Goal: Task Accomplishment & Management: Use online tool/utility

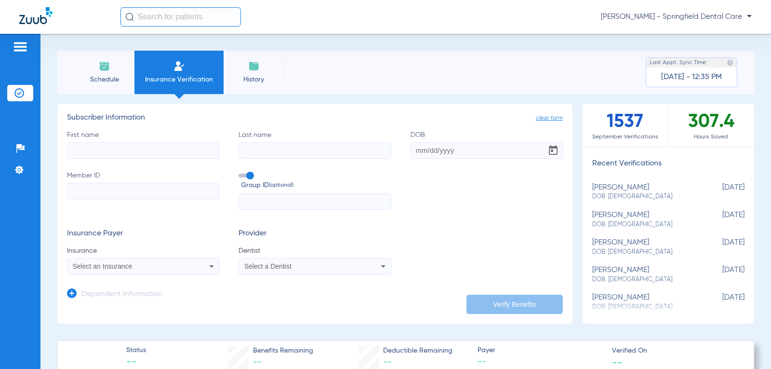
drag, startPoint x: 165, startPoint y: 151, endPoint x: 146, endPoint y: 150, distance: 19.3
click at [163, 152] on input "First name" at bounding box center [143, 150] width 152 height 16
type input "Mark"
type input "[PERSON_NAME]"
click at [416, 151] on input "DOB" at bounding box center [487, 150] width 152 height 16
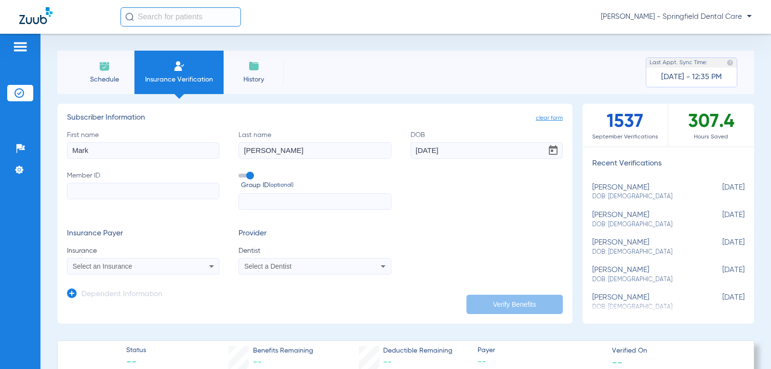
type input "[DATE]"
click at [100, 195] on input "Member ID" at bounding box center [143, 191] width 152 height 16
click at [193, 266] on div "Select an Insurance" at bounding box center [142, 266] width 151 height 12
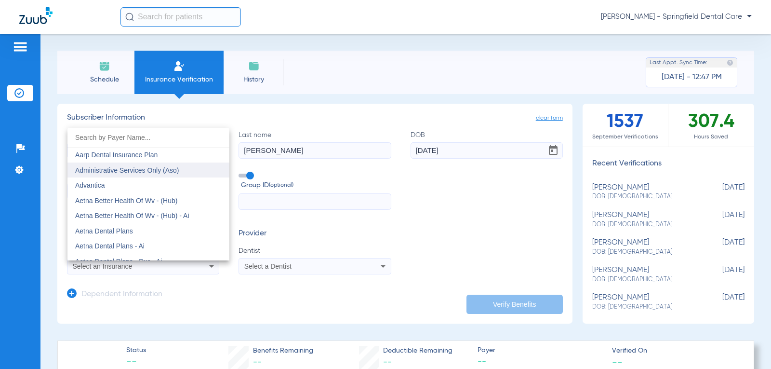
scroll to position [48, 0]
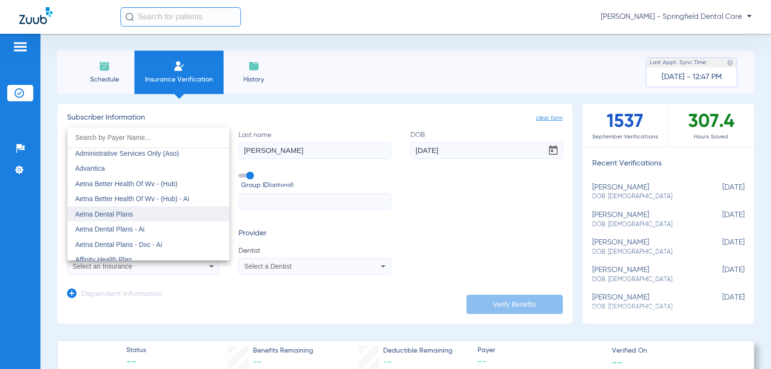
click at [160, 210] on mat-option "Aetna Dental Plans" at bounding box center [148, 213] width 162 height 15
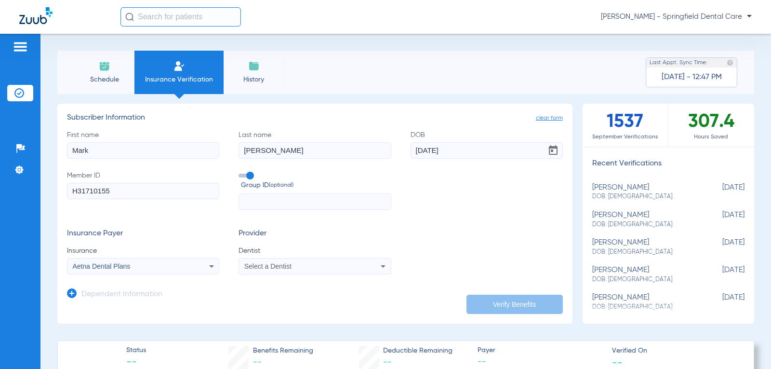
click at [293, 266] on div "Select a Dentist" at bounding box center [300, 266] width 113 height 7
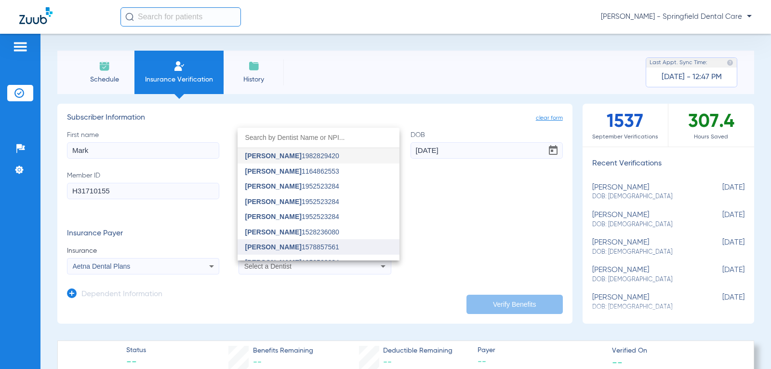
click at [289, 248] on span "[PERSON_NAME] 1578857561" at bounding box center [292, 246] width 94 height 7
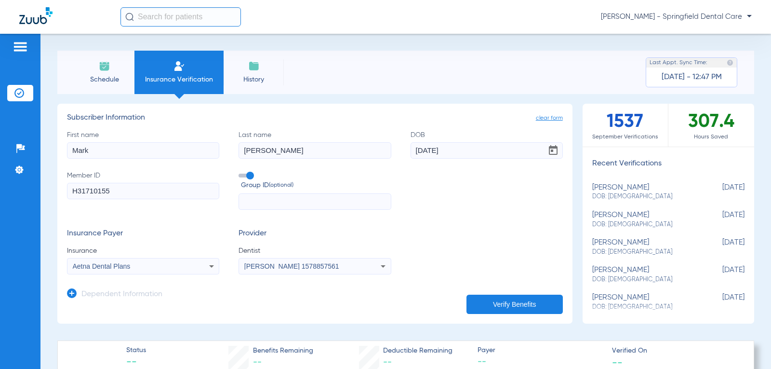
click at [520, 304] on button "Verify Benefits" at bounding box center [514, 303] width 96 height 19
click at [206, 268] on icon at bounding box center [212, 266] width 12 height 12
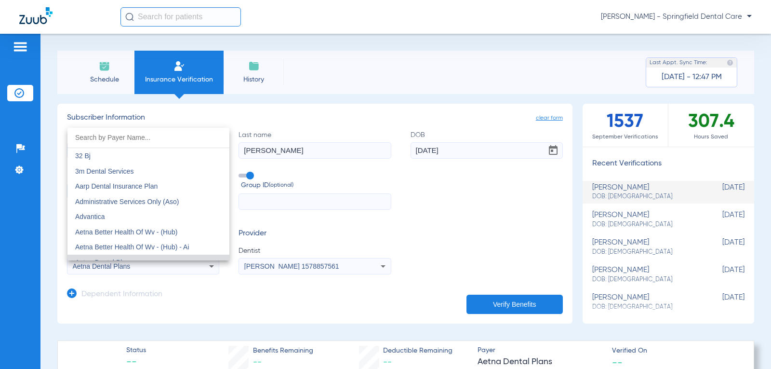
scroll to position [10, 0]
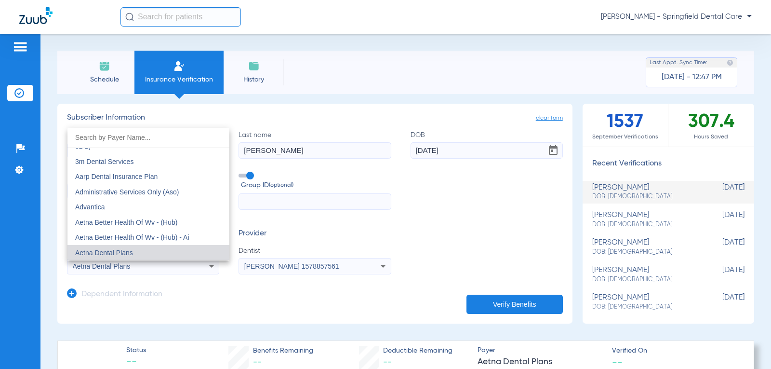
click at [346, 225] on div at bounding box center [385, 184] width 771 height 369
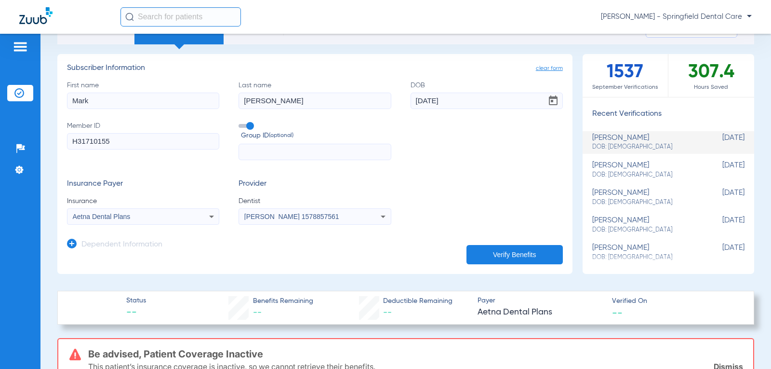
scroll to position [48, 0]
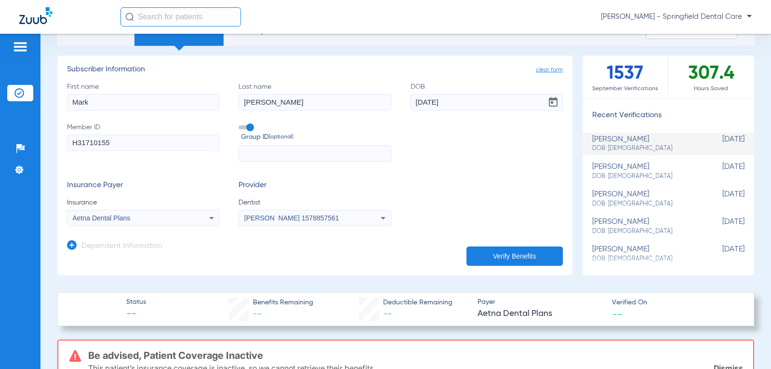
click at [206, 213] on icon at bounding box center [212, 218] width 12 height 12
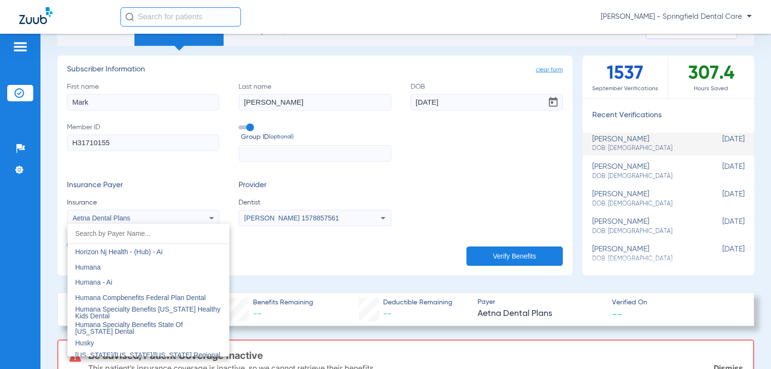
scroll to position [3528, 0]
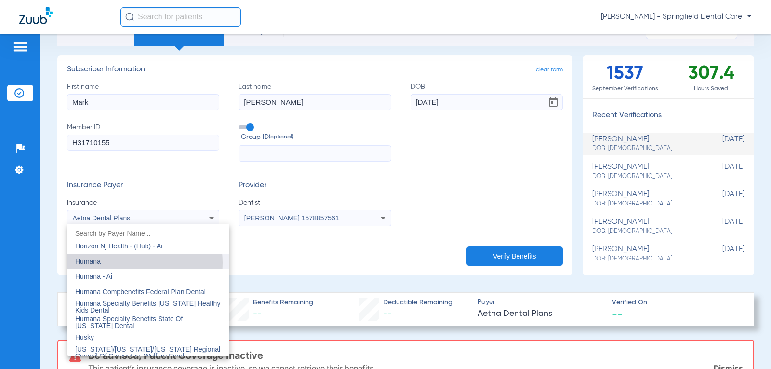
click at [116, 263] on mat-option "Humana" at bounding box center [148, 260] width 162 height 15
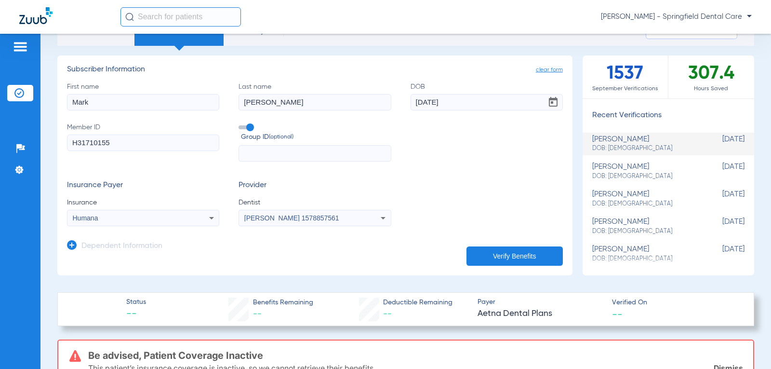
click at [521, 256] on button "Verify Benefits" at bounding box center [514, 255] width 96 height 19
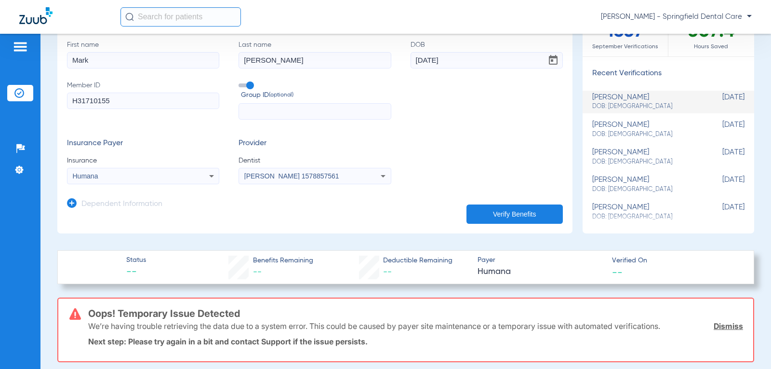
scroll to position [0, 0]
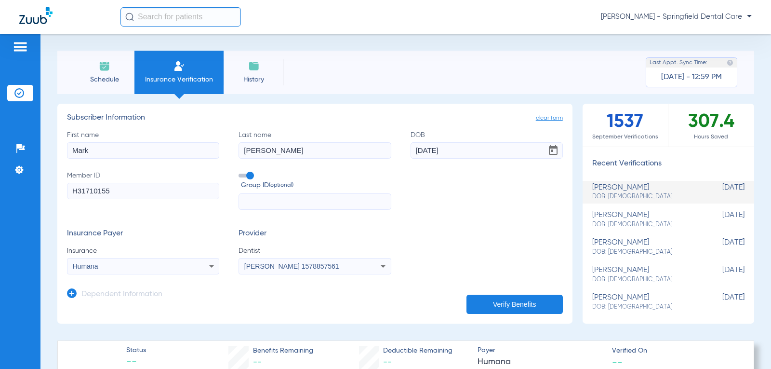
drag, startPoint x: 120, startPoint y: 191, endPoint x: 0, endPoint y: 186, distance: 120.6
click at [0, 186] on div "Patients Insurance Verification Setup Help Center Settings Schedule Insurance V…" at bounding box center [385, 218] width 771 height 369
type input "115875592"
click at [513, 303] on button "Verify Benefits" at bounding box center [514, 303] width 96 height 19
